Goal: Task Accomplishment & Management: Use online tool/utility

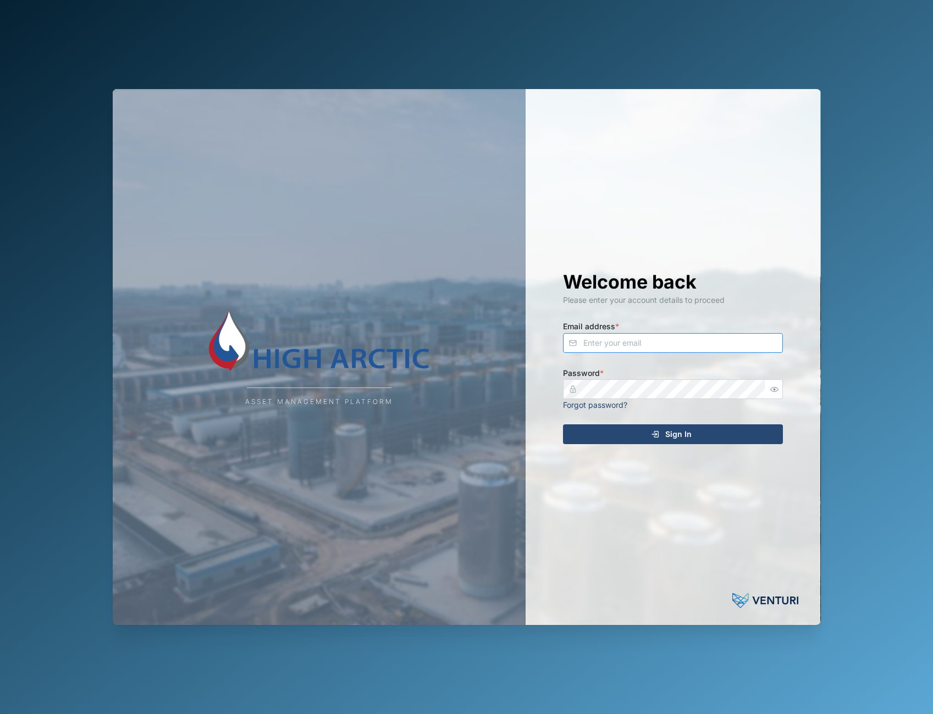
type input "[PERSON_NAME][EMAIL_ADDRESS][DOMAIN_NAME]"
click at [649, 10] on div "Asset Management Platform Welcome back Please enter your account details to pro…" at bounding box center [466, 357] width 725 height 714
click at [896, 264] on div "Asset Management Platform Welcome back Please enter your account details to pro…" at bounding box center [466, 357] width 933 height 714
click at [596, 434] on div "Sign In" at bounding box center [671, 434] width 202 height 19
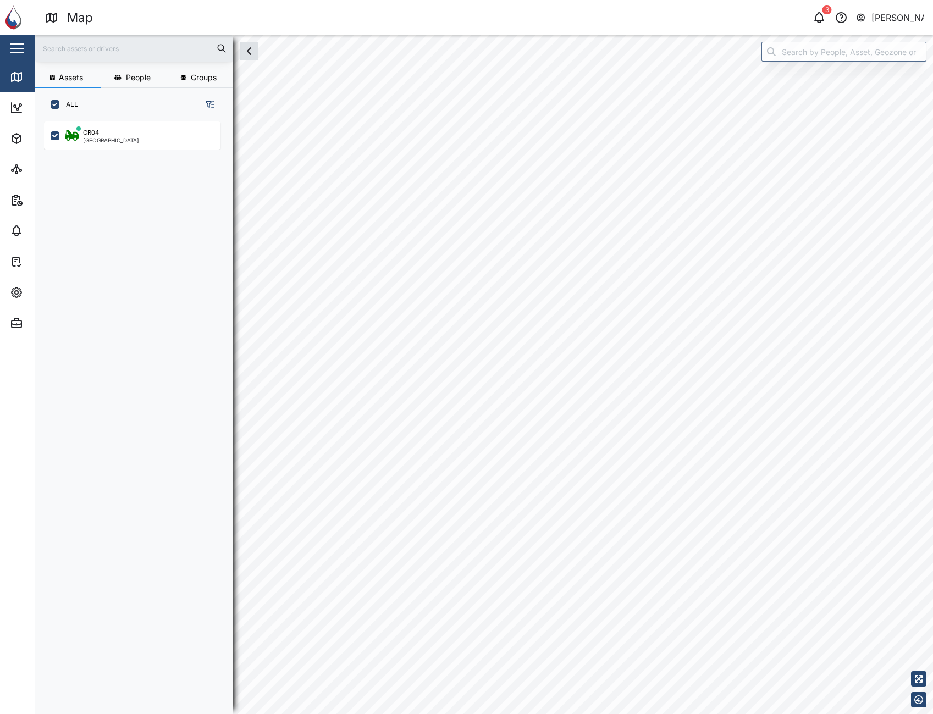
checkbox input "true"
click at [462, 352] on icon "Map marker" at bounding box center [463, 346] width 15 height 15
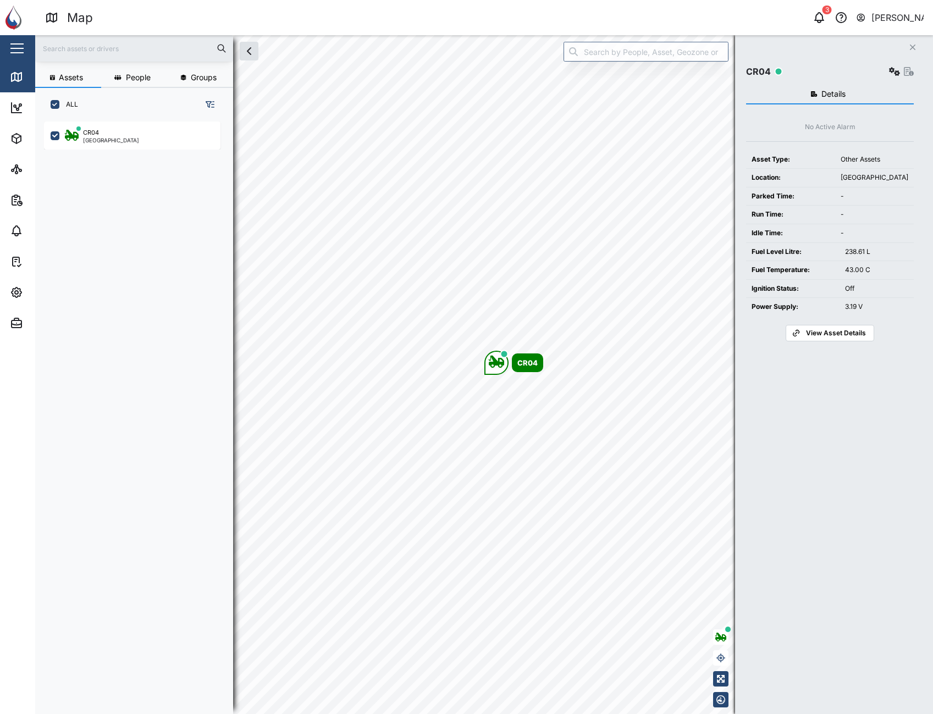
click at [844, 328] on span "View Asset Details" at bounding box center [836, 332] width 60 height 15
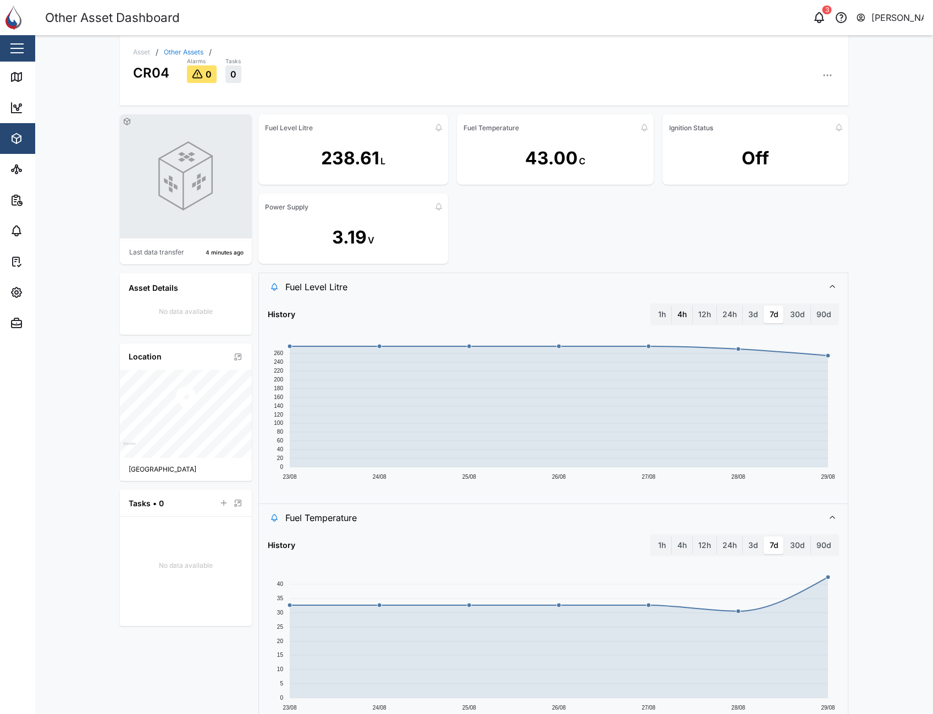
click at [679, 312] on label "4h" at bounding box center [682, 315] width 20 height 18
click at [672, 306] on hours "4h" at bounding box center [672, 306] width 0 height 0
click at [701, 315] on label "12h" at bounding box center [704, 315] width 24 height 18
click at [692, 306] on hours "12h" at bounding box center [692, 306] width 0 height 0
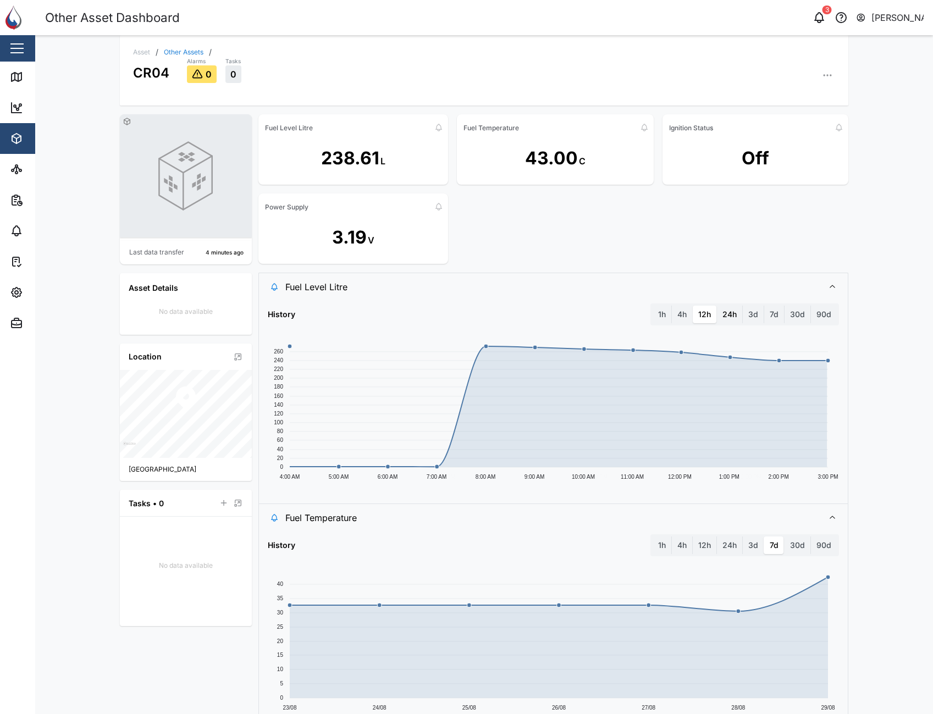
click at [731, 315] on label "24h" at bounding box center [729, 315] width 25 height 18
click at [717, 306] on hours "24h" at bounding box center [717, 306] width 0 height 0
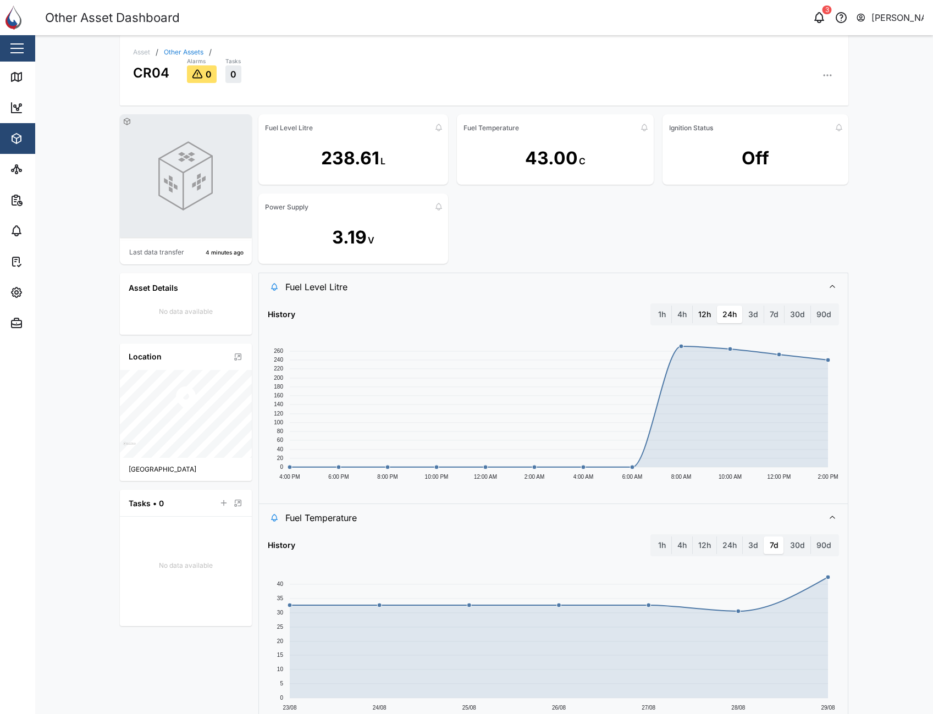
click at [695, 319] on label "12h" at bounding box center [704, 315] width 24 height 18
click at [692, 306] on hours "12h" at bounding box center [692, 306] width 0 height 0
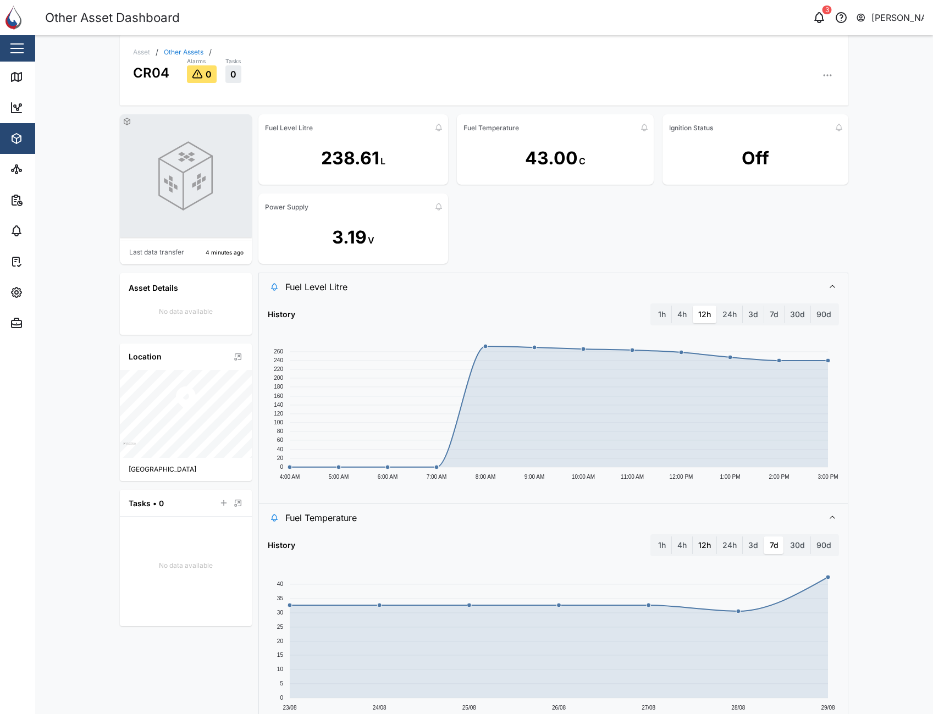
click at [700, 540] on label "12h" at bounding box center [704, 545] width 24 height 18
click at [692, 536] on hours "12h" at bounding box center [692, 536] width 0 height 0
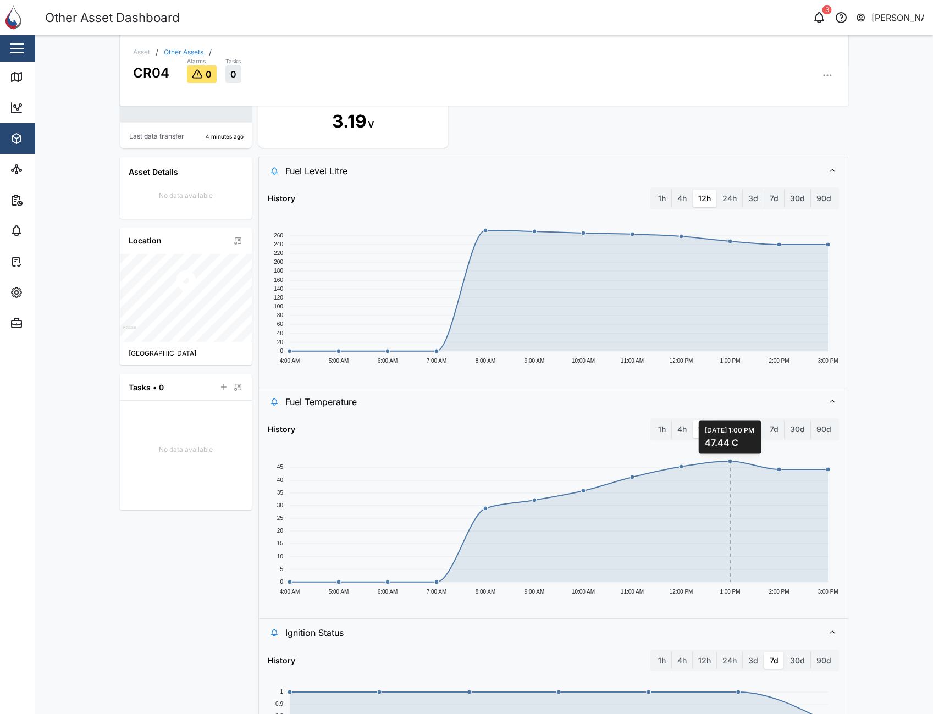
scroll to position [110, 0]
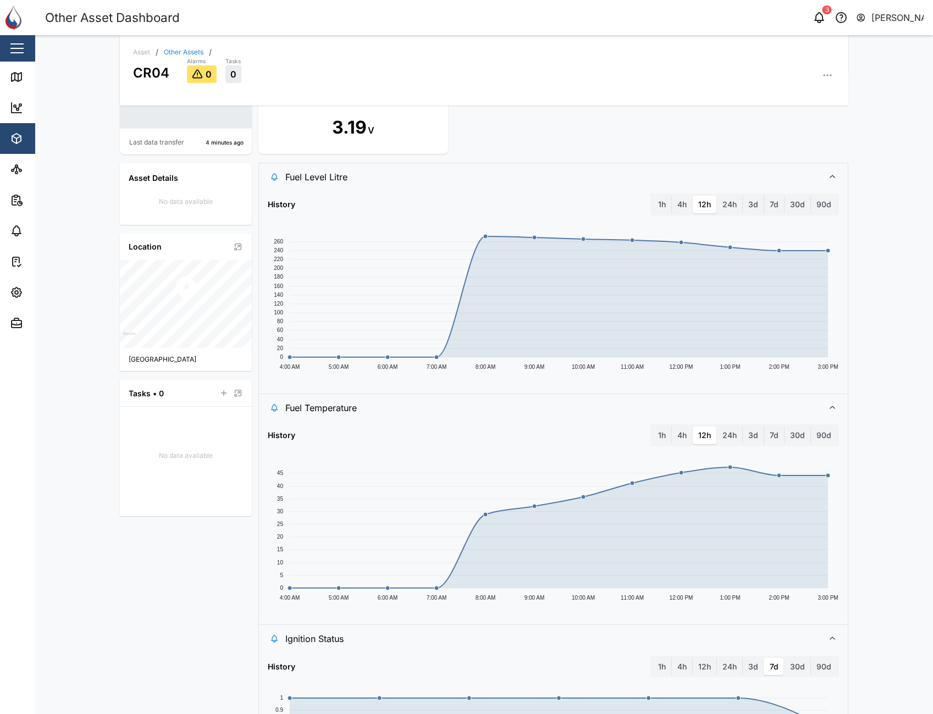
click at [825, 79] on icon "button" at bounding box center [827, 75] width 11 height 11
click at [778, 140] on div "Event Logs" at bounding box center [784, 135] width 81 height 10
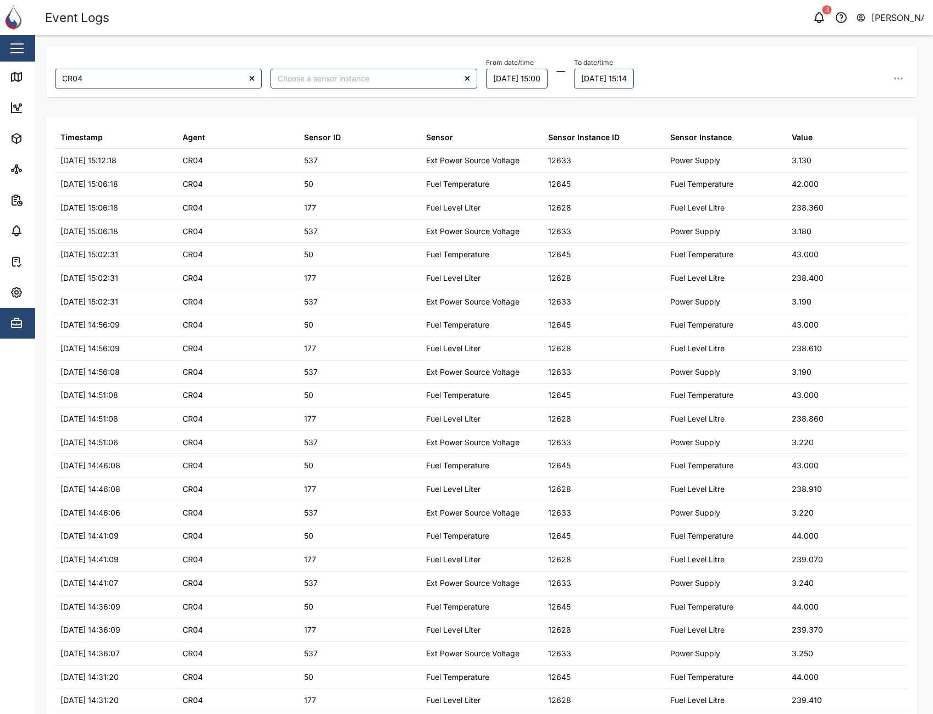
click at [719, 4] on header "Event Logs 3 Adam Kerepa" at bounding box center [466, 17] width 933 height 35
click at [369, 15] on div "Event Logs" at bounding box center [265, 17] width 440 height 19
click at [631, 34] on header "Event Logs 3 Adam Kerepa" at bounding box center [466, 17] width 933 height 35
click at [888, 85] on button "button" at bounding box center [898, 79] width 20 height 20
click at [828, 143] on button "Export all as CSV" at bounding box center [822, 153] width 139 height 20
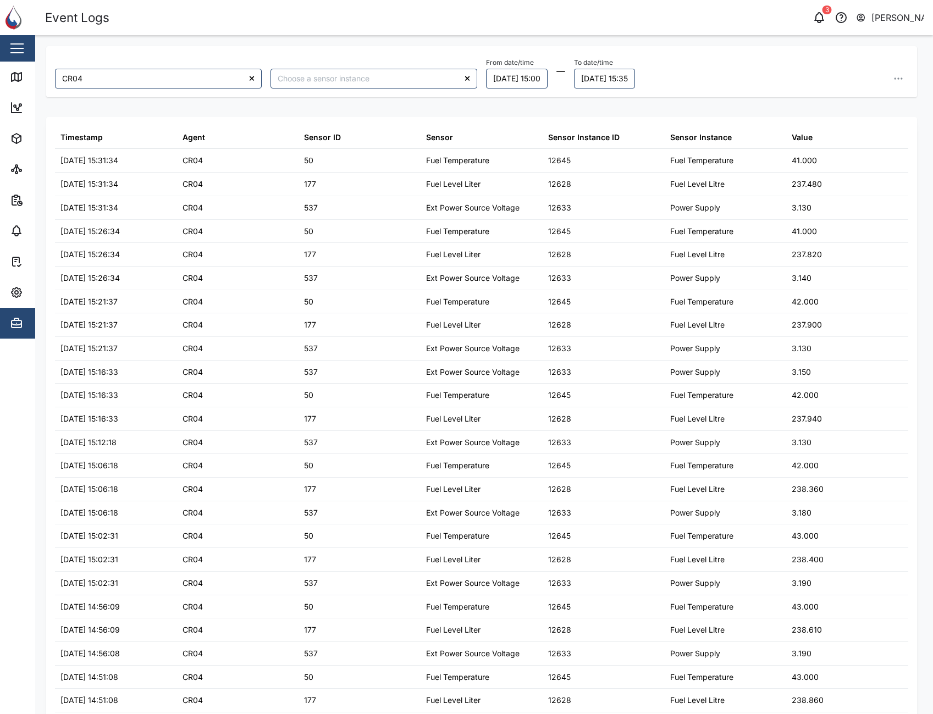
click at [574, 5] on header "Event Logs 3 Adam Kerepa" at bounding box center [466, 17] width 933 height 35
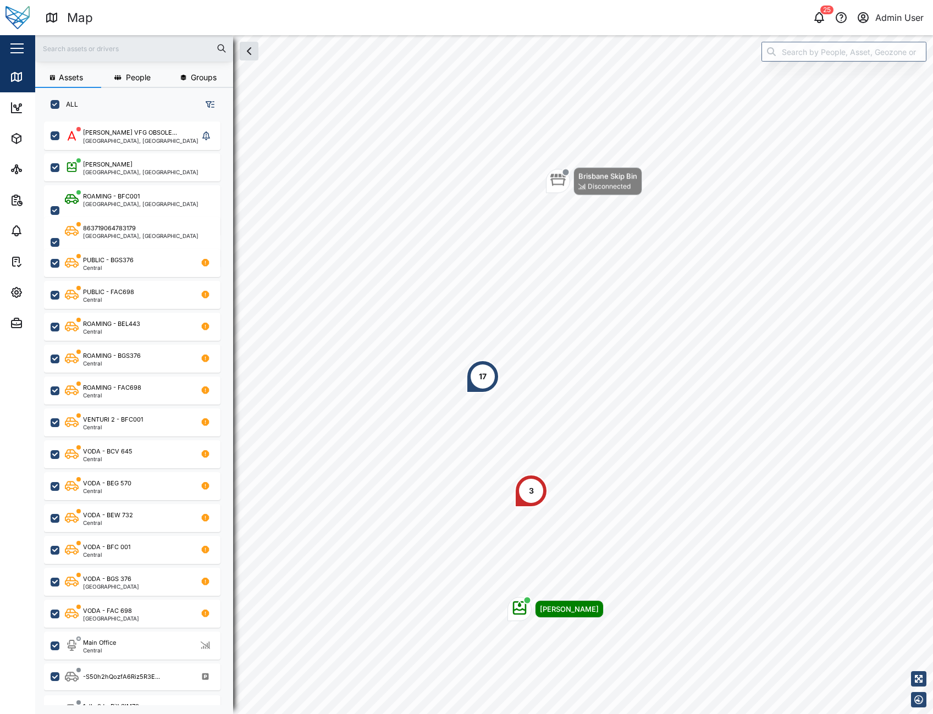
scroll to position [579, 172]
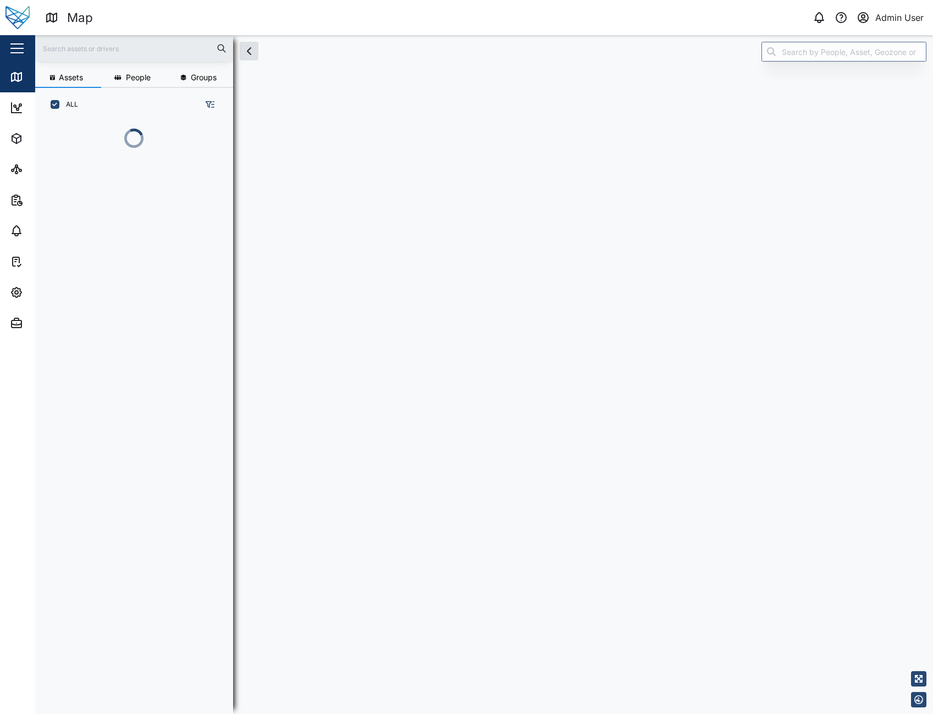
scroll to position [579, 172]
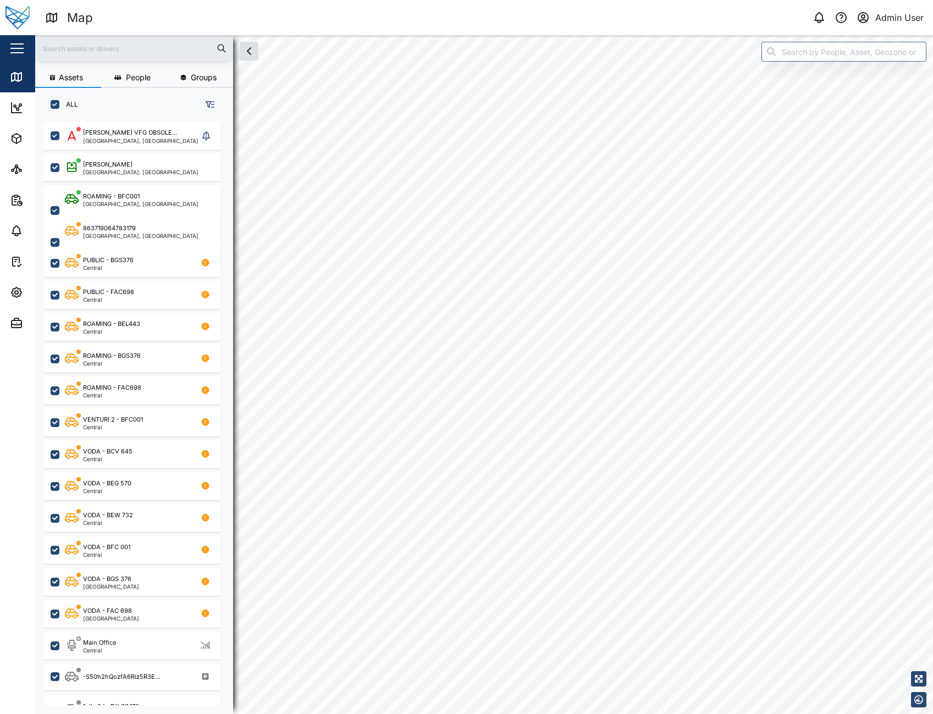
checkbox input "true"
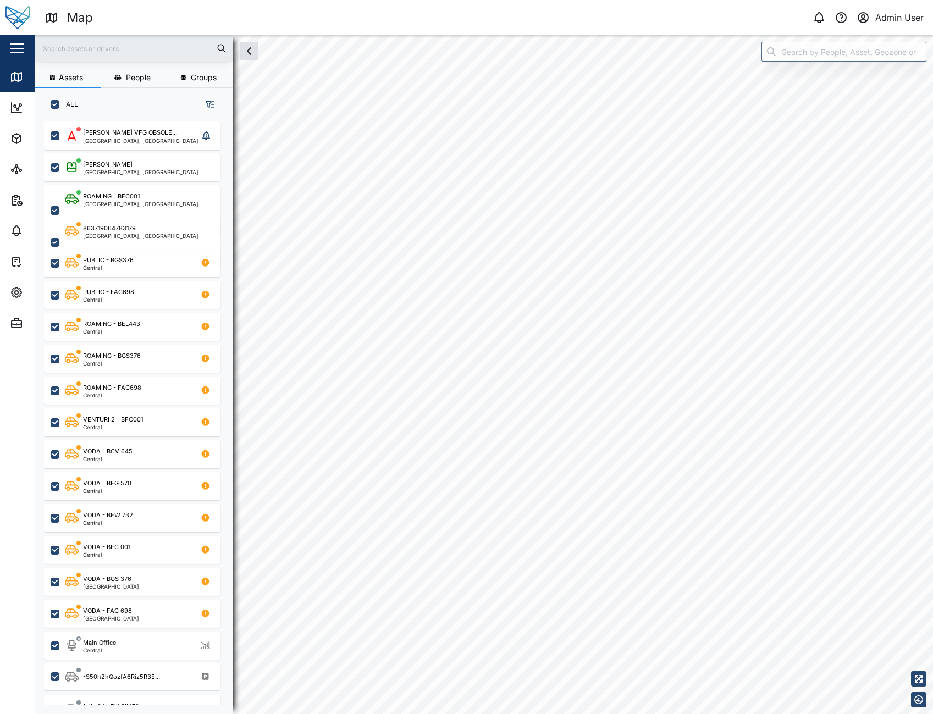
checkbox input "true"
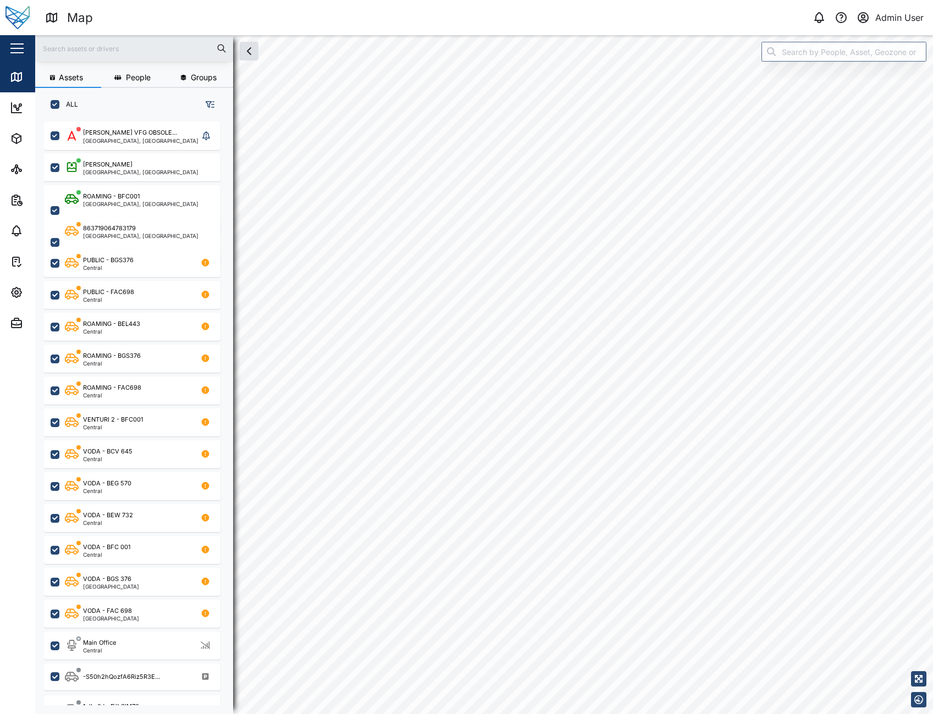
checkbox input "true"
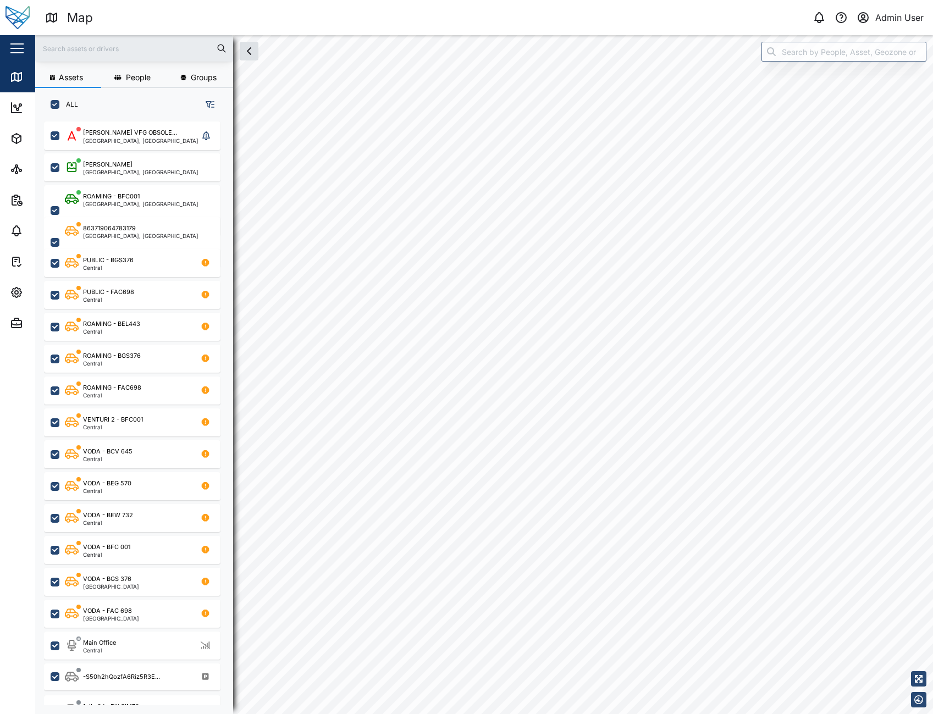
checkbox input "true"
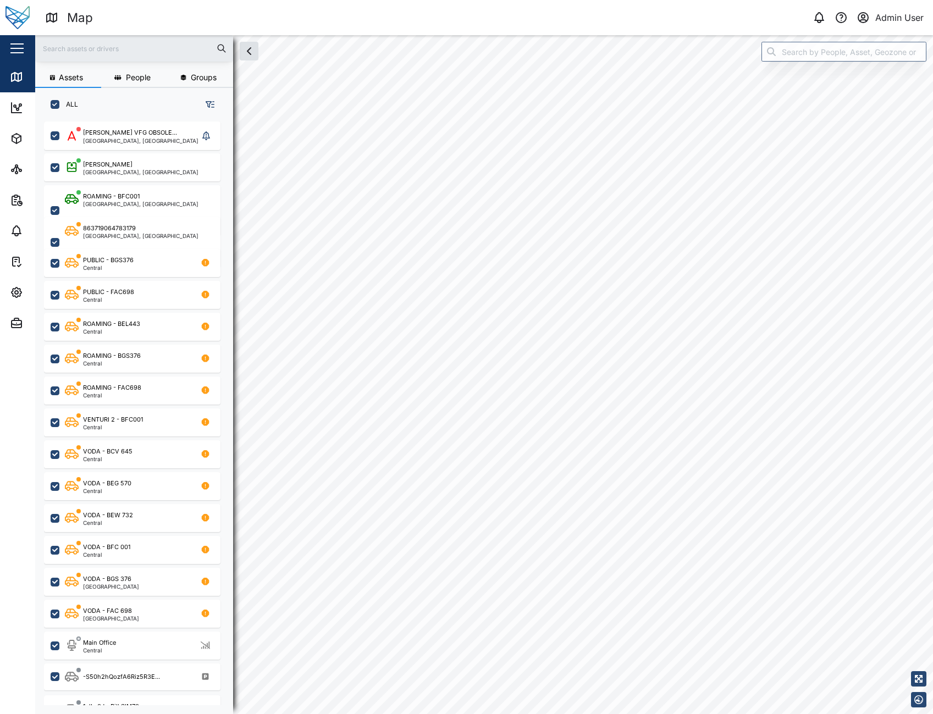
checkbox input "true"
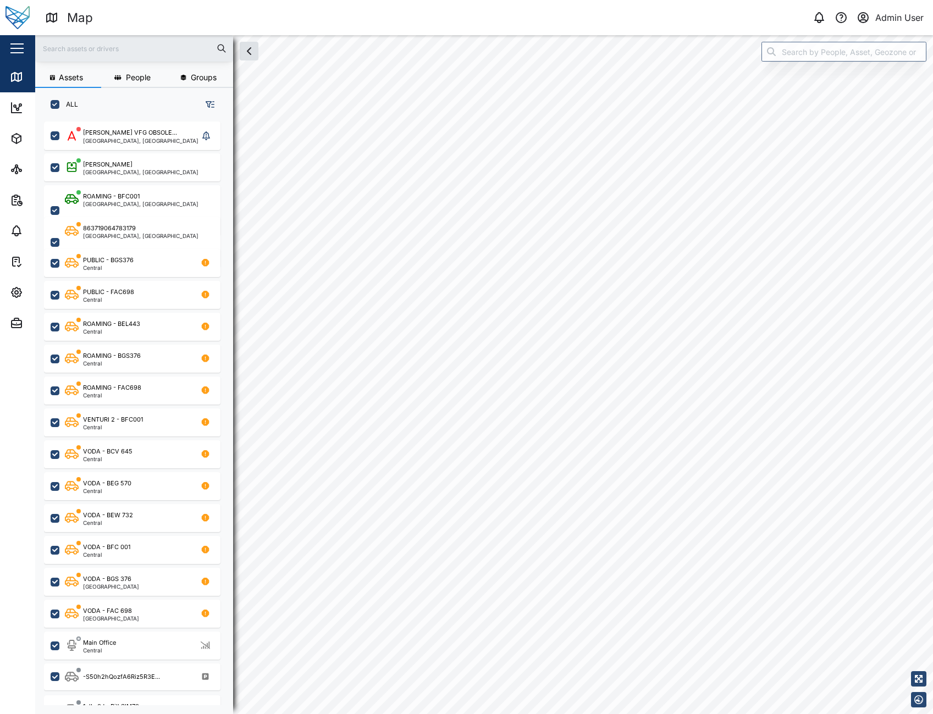
checkbox input "true"
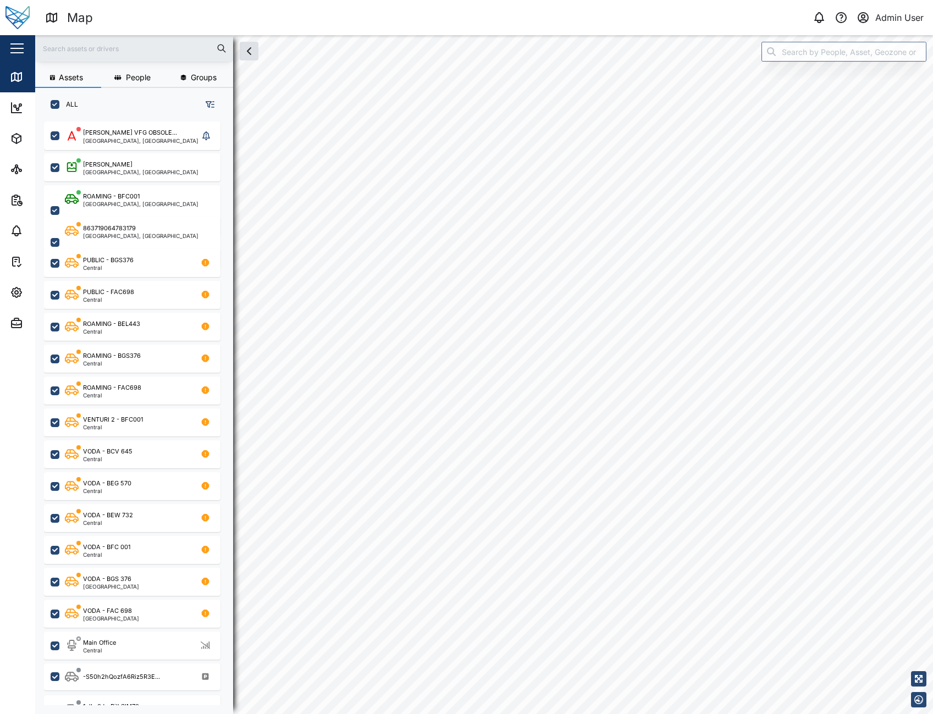
checkbox input "true"
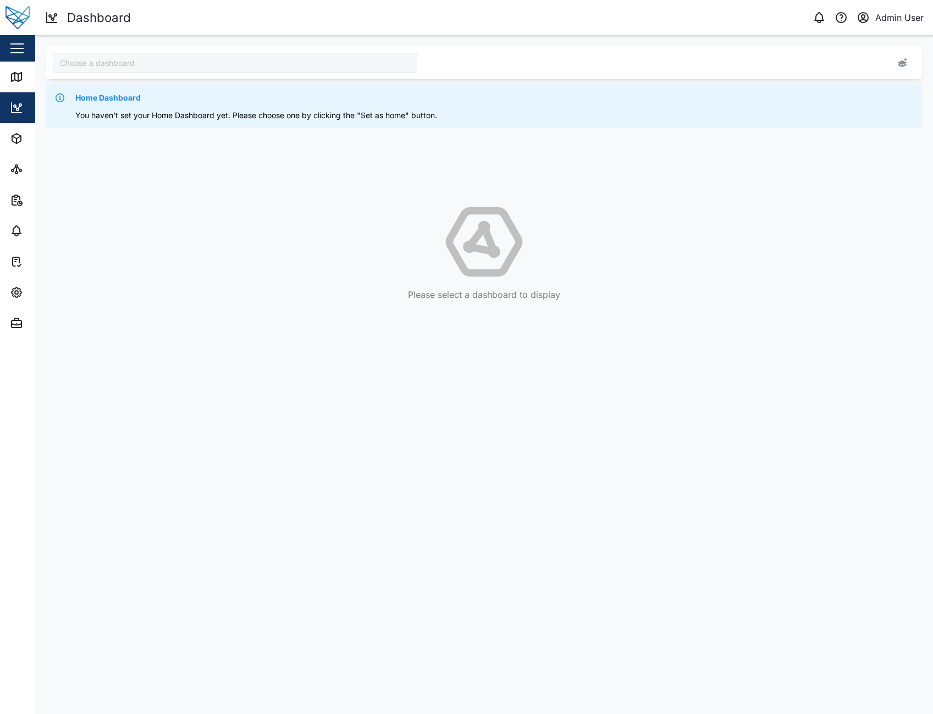
type input "[GEOGRAPHIC_DATA]"
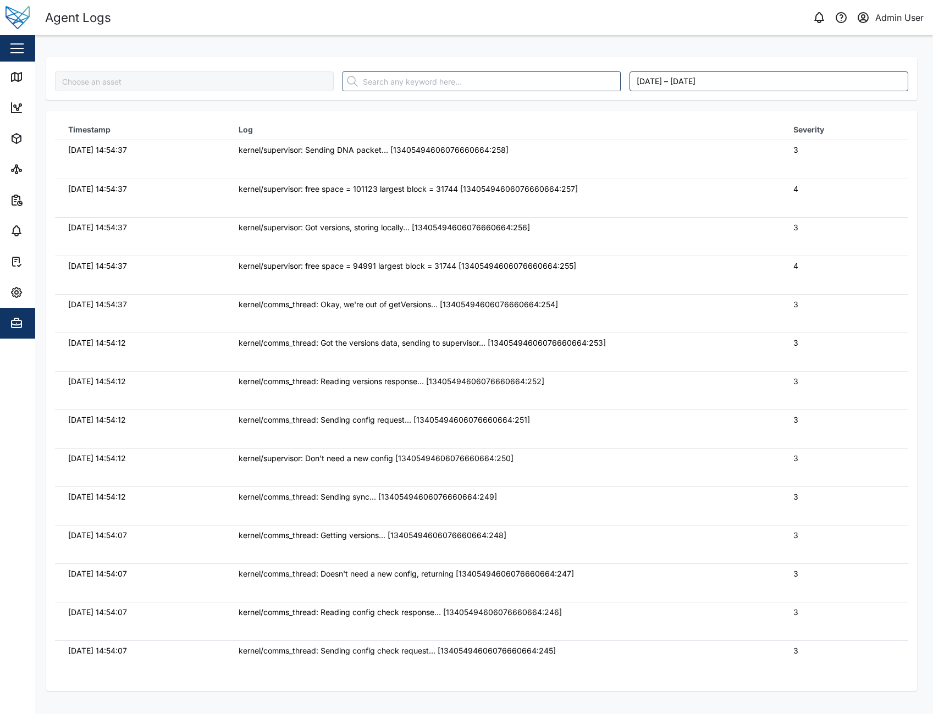
type input "fuG51Xn2lCs6xnIrNTYMbP0UdBsLVDzMai1qxHIZyGI"
